Goal: Task Accomplishment & Management: Manage account settings

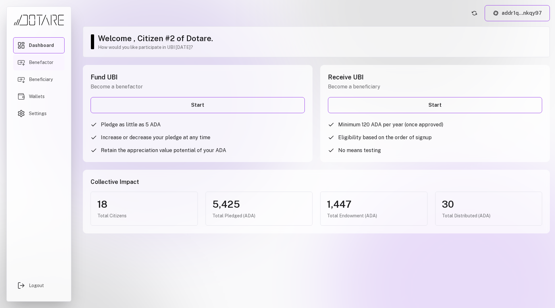
click at [48, 60] on span "Benefactor" at bounding box center [41, 62] width 24 height 6
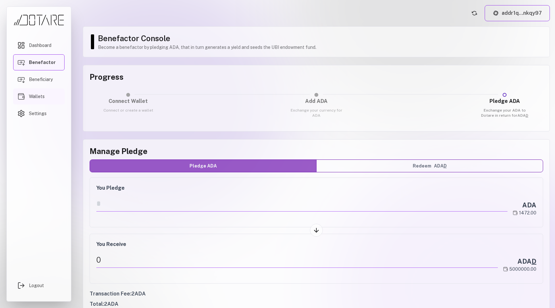
click at [42, 96] on span "Wallets" at bounding box center [37, 96] width 16 height 6
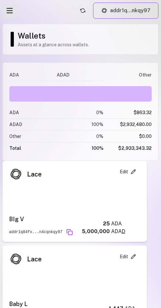
click at [10, 14] on icon "Open menu" at bounding box center [9, 10] width 9 height 9
click at [11, 11] on icon "Open menu" at bounding box center [9, 10] width 9 height 9
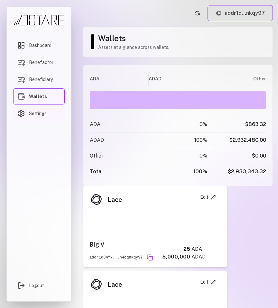
click at [37, 118] on link "Settings" at bounding box center [38, 113] width 51 height 16
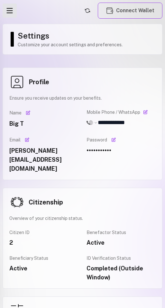
click at [12, 12] on icon "Open menu" at bounding box center [9, 10] width 9 height 9
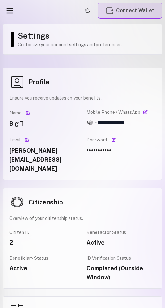
click at [122, 10] on button "Connect Wallet" at bounding box center [130, 11] width 65 height 16
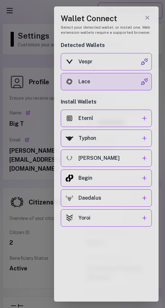
click at [85, 83] on div "Lace" at bounding box center [109, 82] width 62 height 8
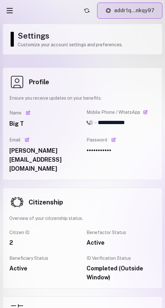
click at [119, 18] on button "addr1q...nkqy97" at bounding box center [129, 11] width 65 height 16
click at [120, 17] on button "addr1q...nkqy97" at bounding box center [129, 11] width 65 height 16
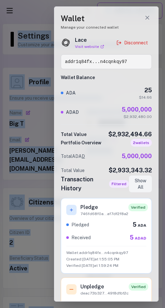
drag, startPoint x: 1, startPoint y: 119, endPoint x: -14, endPoint y: 120, distance: 15.2
click at [0, 120] on html "**********" at bounding box center [82, 154] width 165 height 308
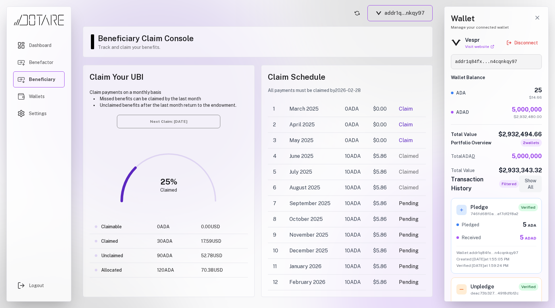
scroll to position [30, 0]
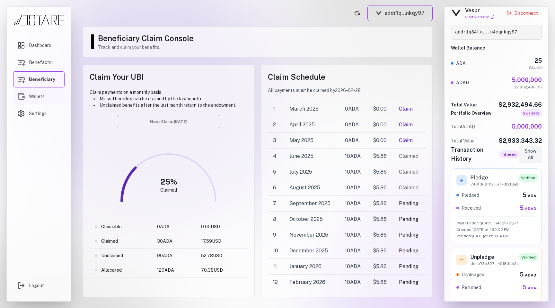
click at [46, 91] on link "Wallets" at bounding box center [38, 96] width 51 height 16
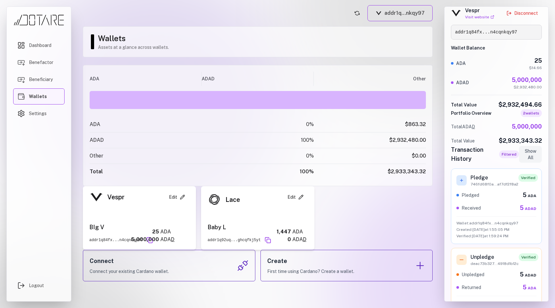
click at [182, 198] on icon at bounding box center [183, 197] width 4 height 4
click at [181, 195] on icon at bounding box center [182, 196] width 5 height 5
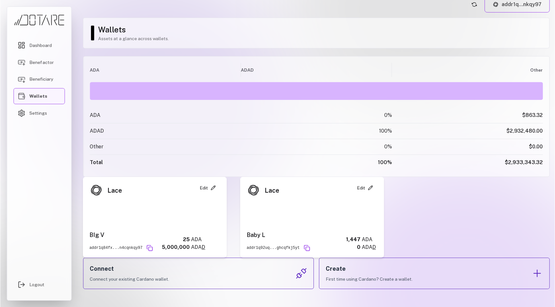
scroll to position [8, 0]
click at [519, 10] on button "addr1q...nkqy97" at bounding box center [517, 5] width 65 height 16
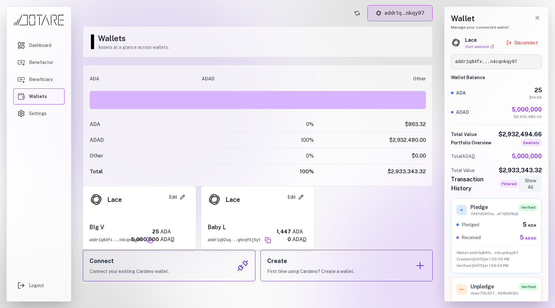
click at [426, 16] on button "addr1q...nkqy97" at bounding box center [400, 13] width 65 height 16
click at [386, 8] on button "addr1q...nkqy97" at bounding box center [400, 13] width 65 height 16
click at [317, 17] on header "addr1q...nkqy97" at bounding box center [258, 13] width 350 height 16
click at [537, 22] on button "Close wallet drawer" at bounding box center [537, 17] width 9 height 9
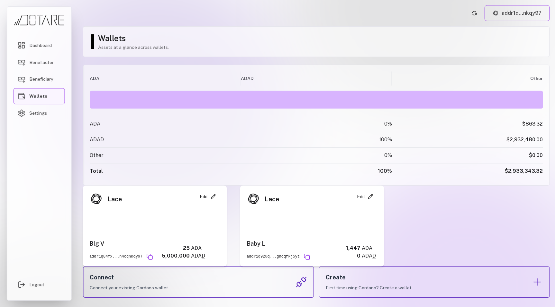
scroll to position [9, 0]
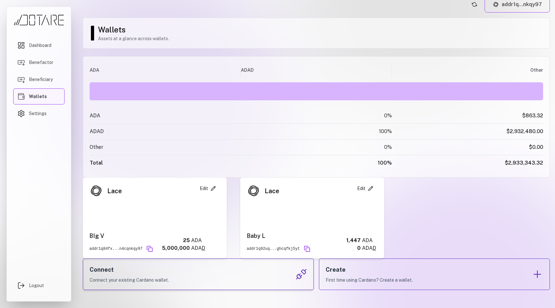
click at [247, 284] on div "Connect Connect your existing Cardano wallet." at bounding box center [198, 273] width 231 height 31
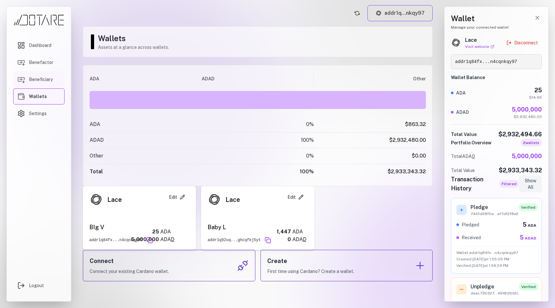
click at [48, 81] on span "Beneficiary" at bounding box center [41, 79] width 24 height 6
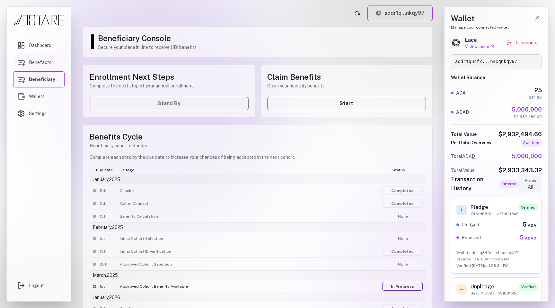
click at [58, 66] on link "Benefactor" at bounding box center [38, 62] width 51 height 16
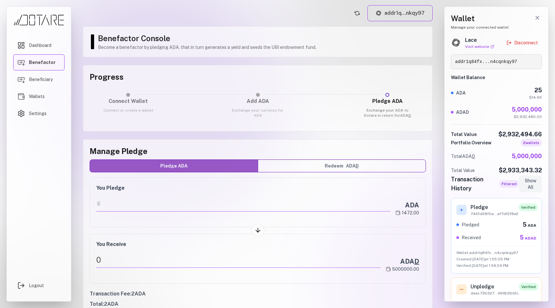
click at [133, 100] on h3 "Connect Wallet" at bounding box center [128, 101] width 55 height 8
click at [529, 41] on button "Disconnect" at bounding box center [522, 43] width 39 height 12
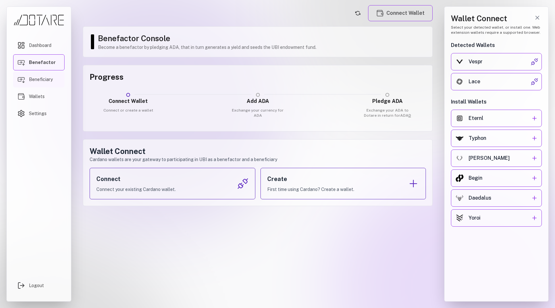
click at [46, 82] on span "Beneficiary" at bounding box center [41, 79] width 24 height 6
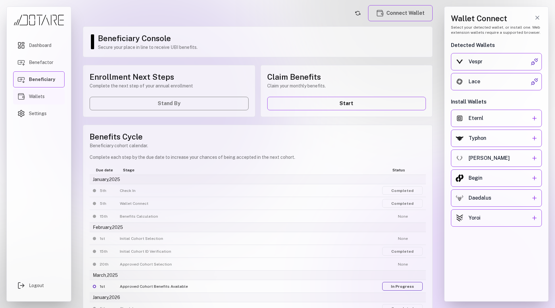
click at [42, 94] on span "Wallets" at bounding box center [37, 96] width 16 height 6
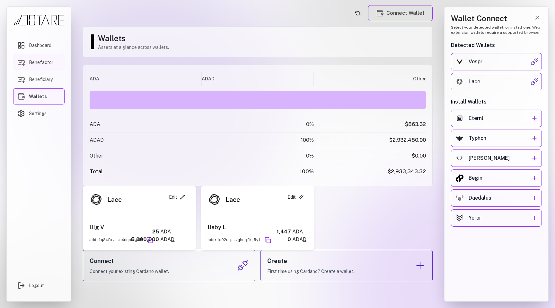
click at [37, 67] on link "Benefactor" at bounding box center [38, 62] width 51 height 16
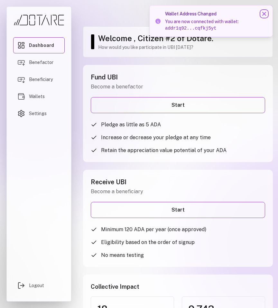
click at [264, 15] on icon at bounding box center [264, 14] width 6 height 6
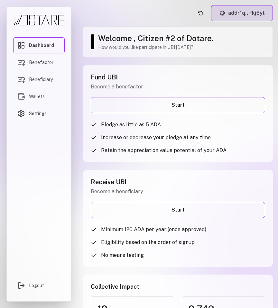
click at [262, 15] on button "addr1q...fkj5yt" at bounding box center [242, 13] width 62 height 16
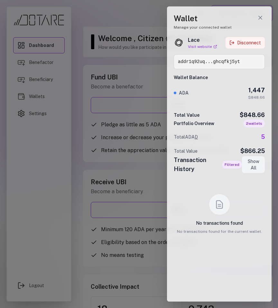
click at [253, 42] on button "Disconnect" at bounding box center [244, 43] width 39 height 12
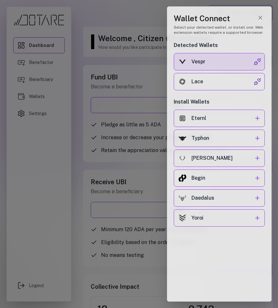
click at [232, 57] on button "Vespr" at bounding box center [218, 61] width 91 height 17
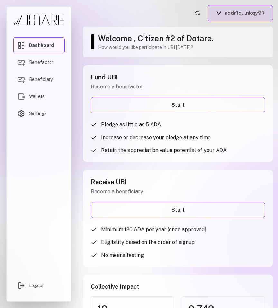
click at [242, 11] on button "addr1q...nkqy97" at bounding box center [239, 13] width 65 height 16
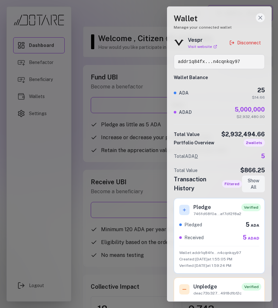
click at [261, 19] on icon "Close wallet drawer" at bounding box center [260, 17] width 6 height 6
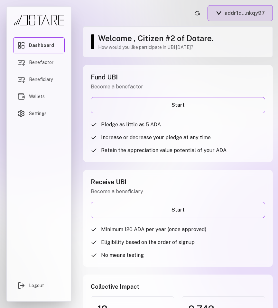
click at [247, 14] on button "addr1q...nkqy97" at bounding box center [239, 13] width 65 height 16
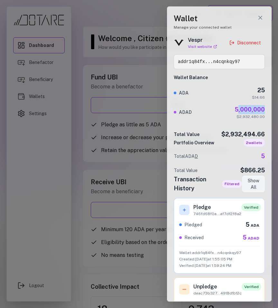
drag, startPoint x: 236, startPoint y: 108, endPoint x: 268, endPoint y: 111, distance: 31.6
click at [268, 110] on div "Wallet Manage your connected wallet Vespr Visit website Disconnect addr1q84fx..…" at bounding box center [219, 153] width 104 height 295
drag, startPoint x: 235, startPoint y: 111, endPoint x: 269, endPoint y: 111, distance: 34.4
click at [269, 111] on div "Wallet Manage your connected wallet Vespr Visit website Disconnect addr1q84fx..…" at bounding box center [219, 153] width 104 height 295
copy div "5,000,000"
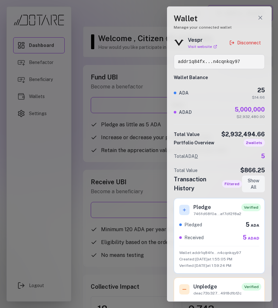
click at [253, 143] on span "2 wallet s" at bounding box center [253, 143] width 21 height 8
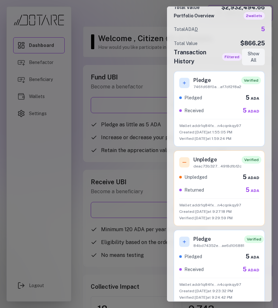
scroll to position [138, 0]
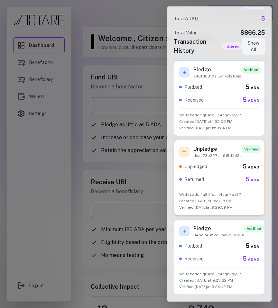
click at [230, 195] on p "Wallet: addr1q84fx...n4cqnkqy97" at bounding box center [219, 194] width 80 height 5
click at [227, 200] on p "Created: 7/16/2025 at 9:27:18 PM" at bounding box center [219, 200] width 80 height 5
click at [220, 240] on div "Pledge 84bd74352e...ae6d106881 Verified Pledged 5 ADA Received 5 ADAD Wallet: a…" at bounding box center [218, 256] width 91 height 75
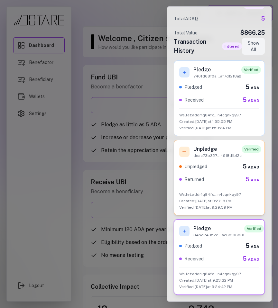
click at [225, 186] on div "Unpledge deac73b327...4918d1b12c Verified Unpledged 5 ADAD Returned 5 ADA Walle…" at bounding box center [218, 177] width 91 height 75
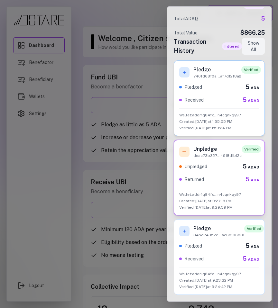
click at [222, 118] on div "Wallet: addr1q84fx...n4cqnkqy97 Created: 8/30/2025 at 1:55:05 PM Verified: 8/30…" at bounding box center [219, 119] width 80 height 22
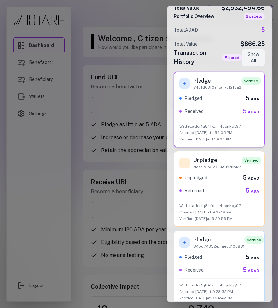
scroll to position [138, 0]
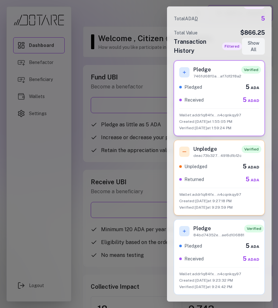
click at [220, 164] on div "Unpledged 5 ADAD" at bounding box center [219, 166] width 80 height 9
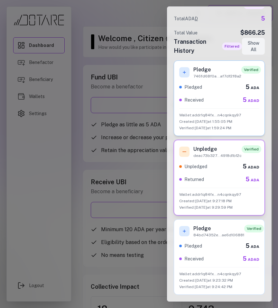
click at [229, 124] on p "Created: 8/30/2025 at 1:55:05 PM" at bounding box center [219, 121] width 80 height 5
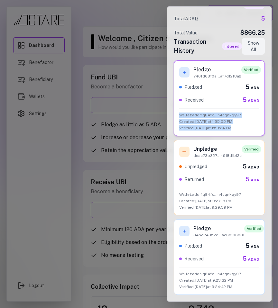
drag, startPoint x: 178, startPoint y: 115, endPoint x: 248, endPoint y: 129, distance: 71.4
click at [248, 129] on div "Pledge 746fd68f0a...af7df2f8a2 Verified Pledged 5 ADA Received 5 ADAD Wallet: a…" at bounding box center [218, 97] width 91 height 75
copy div "Wallet: addr1q84fx...n4cqnkqy97 Created: 8/30/2025 at 1:55:05 PM Verified: 8/30…"
drag, startPoint x: 194, startPoint y: 75, endPoint x: 232, endPoint y: 76, distance: 37.9
click at [232, 76] on p "746fd68f0a...af7df2f8a2" at bounding box center [217, 76] width 48 height 5
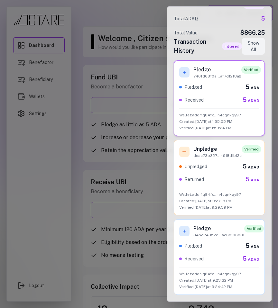
click at [190, 75] on div "Pledge 746fd68f0a...af7df2f8a2" at bounding box center [210, 72] width 62 height 13
drag, startPoint x: 194, startPoint y: 76, endPoint x: 204, endPoint y: 74, distance: 9.8
click at [221, 74] on p "746fd68f0a...af7df2f8a2" at bounding box center [217, 76] width 48 height 5
drag, startPoint x: 193, startPoint y: 74, endPoint x: 240, endPoint y: 75, distance: 46.9
click at [240, 75] on div "Pledge 746fd68f0a...af7df2f8a2 Verified" at bounding box center [219, 72] width 80 height 13
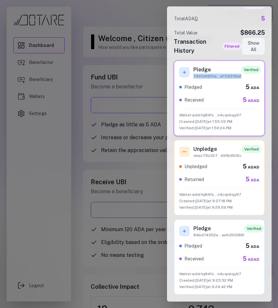
copy p "746fd68f0a...af7df2f8a2"
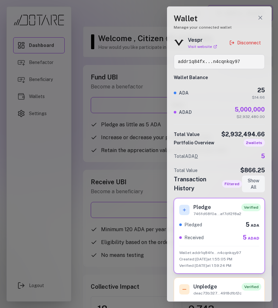
click at [117, 84] on div at bounding box center [139, 154] width 278 height 308
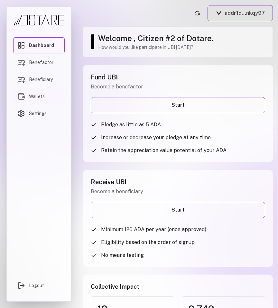
click at [45, 99] on link "Wallets" at bounding box center [38, 96] width 51 height 16
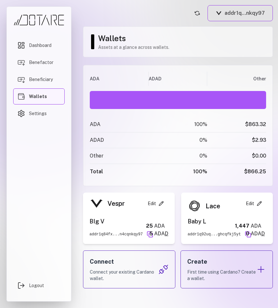
click at [201, 205] on img at bounding box center [194, 206] width 14 height 14
click at [48, 71] on div "Dashboard Benefactor Beneficiary Wallets Settings" at bounding box center [38, 151] width 51 height 228
click at [48, 63] on span "Benefactor" at bounding box center [41, 62] width 24 height 6
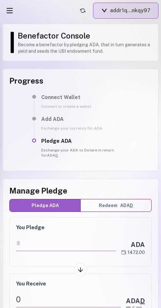
click at [121, 14] on button "addr1q...nkqy97" at bounding box center [125, 11] width 65 height 16
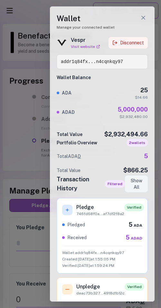
click at [134, 40] on button "Disconnect" at bounding box center [127, 43] width 39 height 12
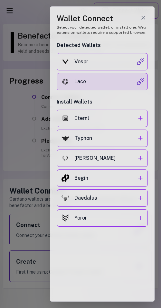
click at [97, 78] on div "Lace" at bounding box center [105, 82] width 62 height 8
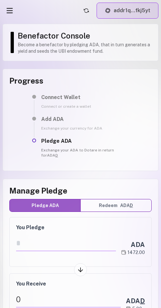
click at [125, 16] on button "addr1q...fkj5yt" at bounding box center [127, 11] width 62 height 16
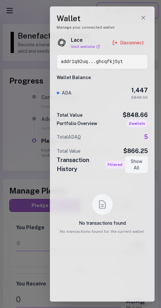
click at [42, 42] on div at bounding box center [80, 154] width 161 height 308
